Goal: Find specific page/section: Find specific page/section

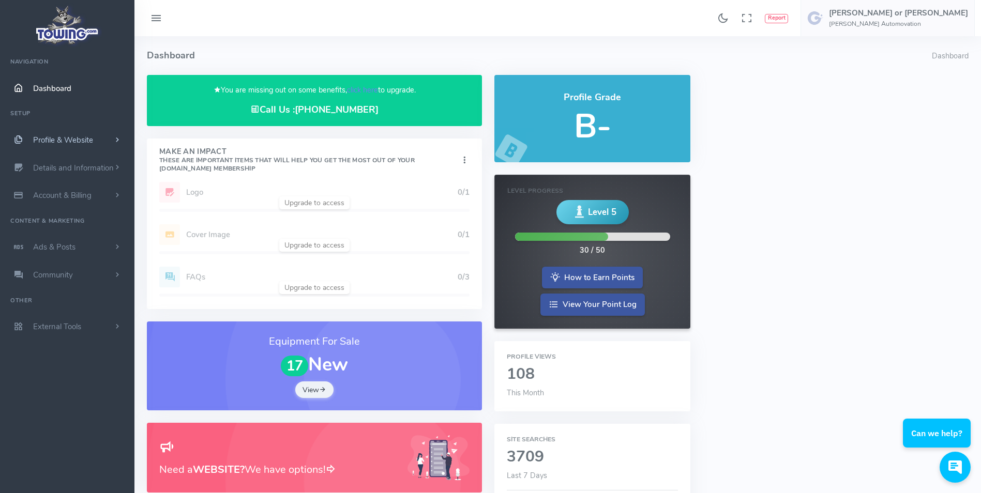
click at [113, 138] on span "scrollable content" at bounding box center [117, 140] width 9 height 10
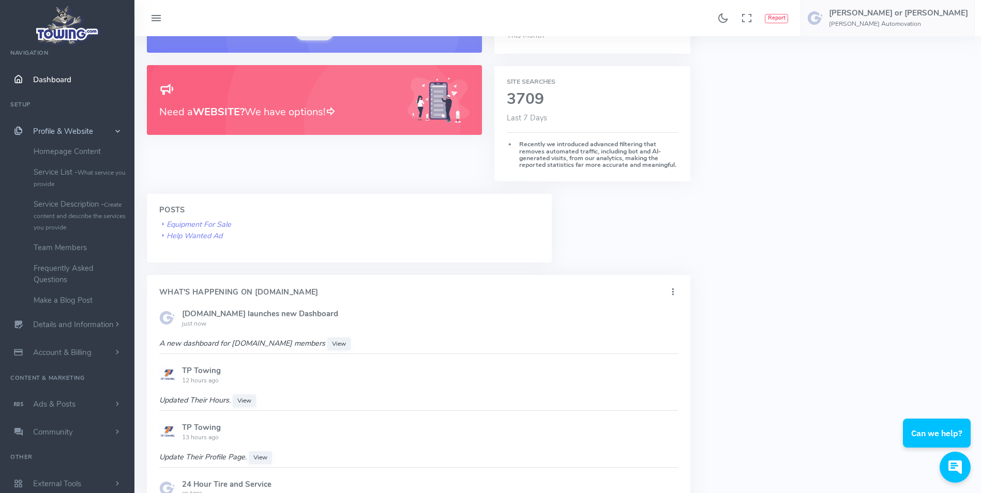
scroll to position [337, 0]
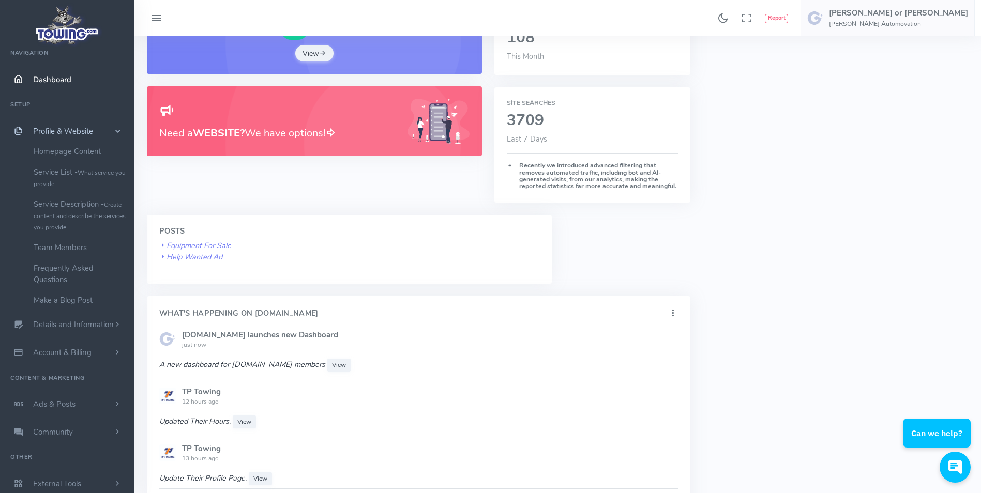
click at [92, 133] on span "Profile & Website" at bounding box center [63, 131] width 60 height 10
click at [87, 81] on link "Dashboard" at bounding box center [67, 88] width 134 height 28
